Goal: Find specific page/section: Find specific page/section

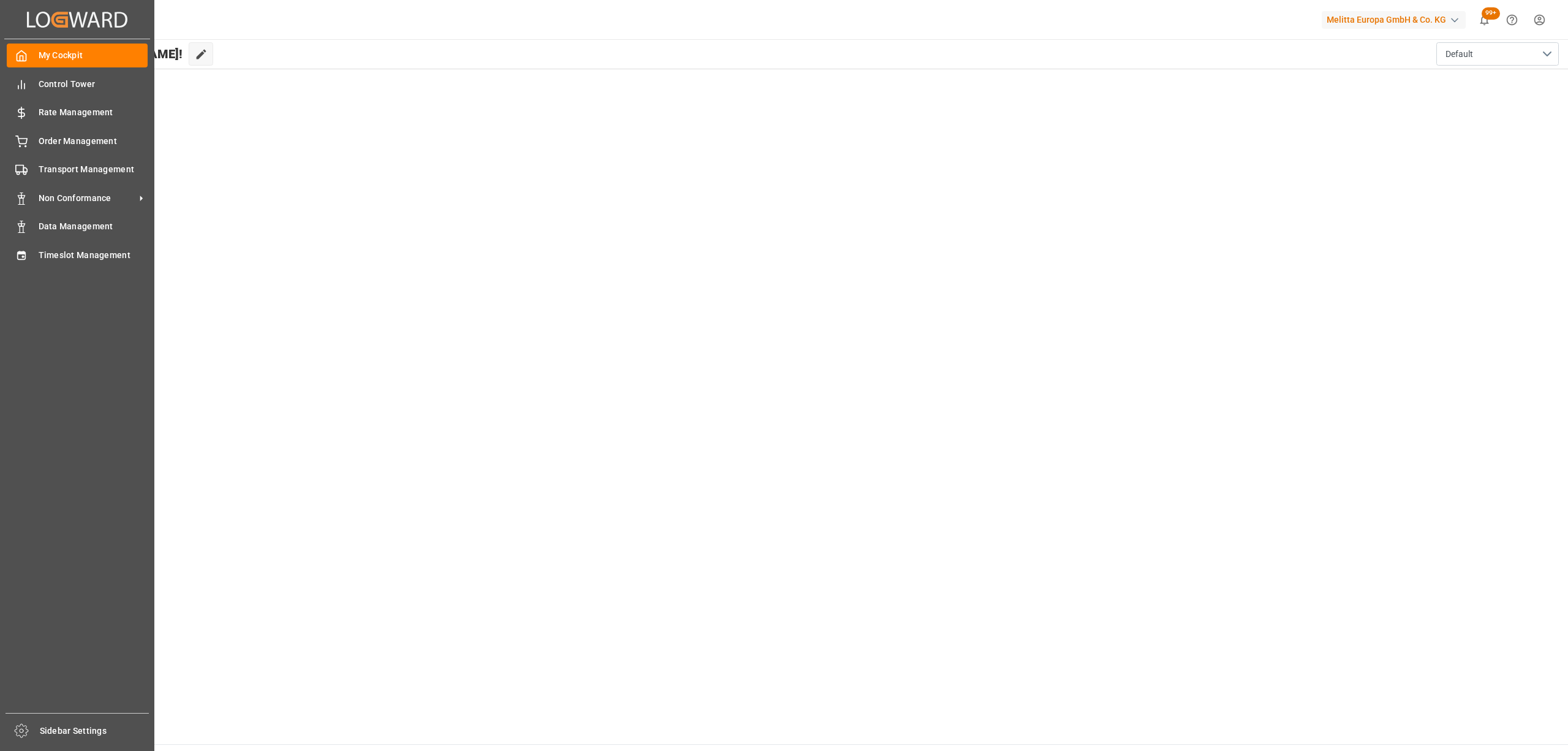
click at [37, 173] on div "Transport Management Transport Management" at bounding box center [77, 169] width 141 height 24
